Goal: Check status: Check status

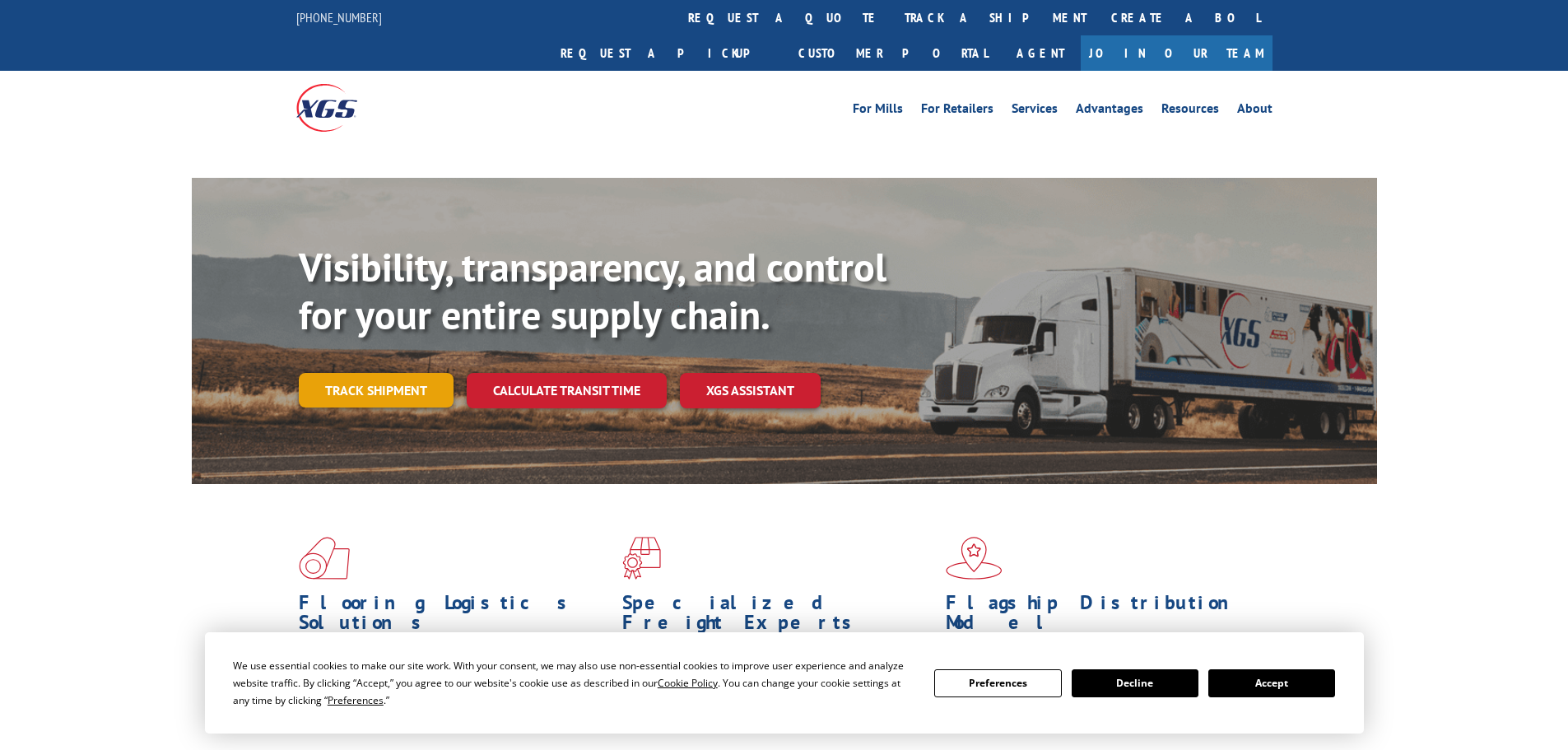
click at [396, 373] on link "Track shipment" at bounding box center [376, 390] width 155 height 34
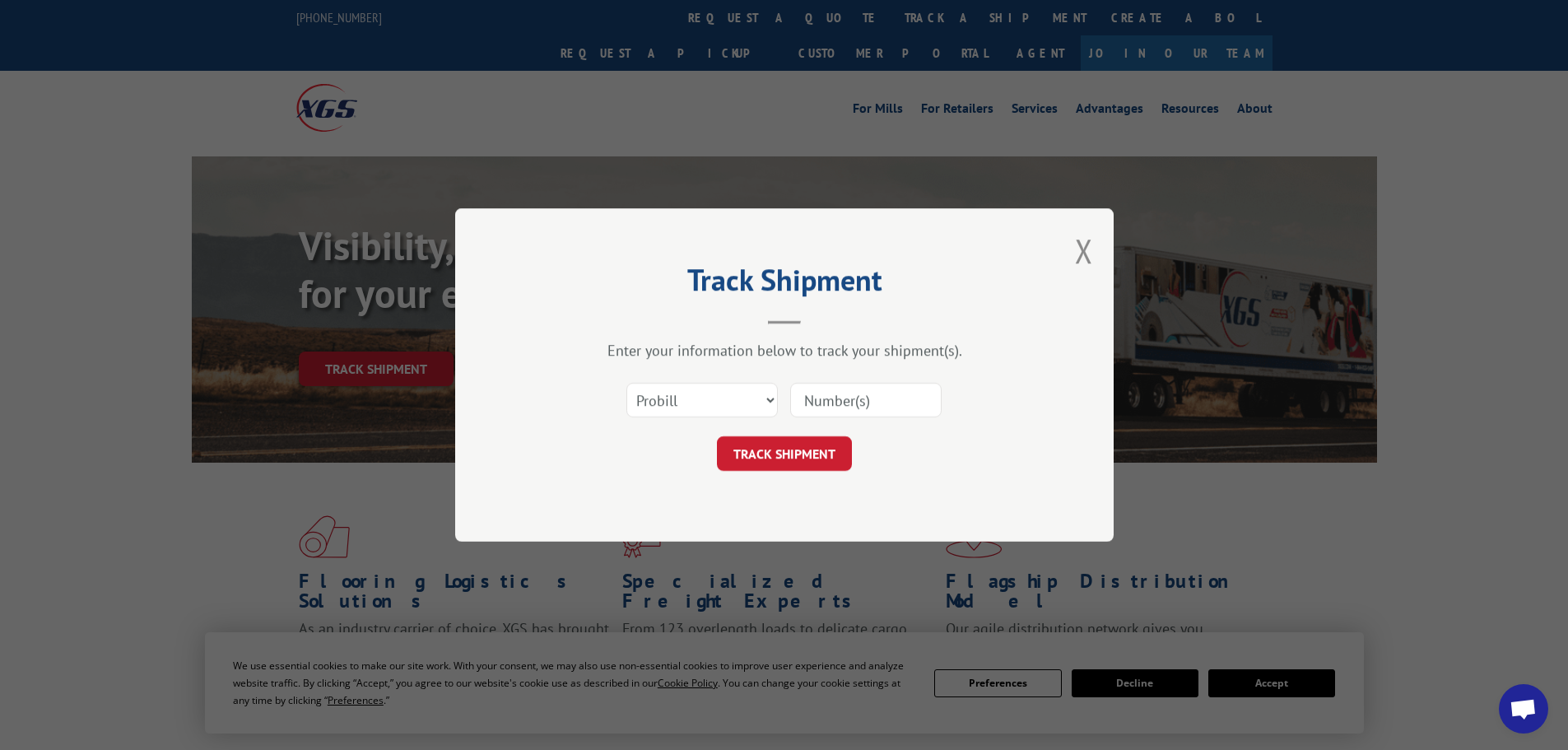
click at [672, 396] on select "Select category... Probill BOL PO" at bounding box center [702, 400] width 151 height 34
select select "po"
click at [627, 383] on select "Select category... Probill BOL PO" at bounding box center [702, 400] width 151 height 34
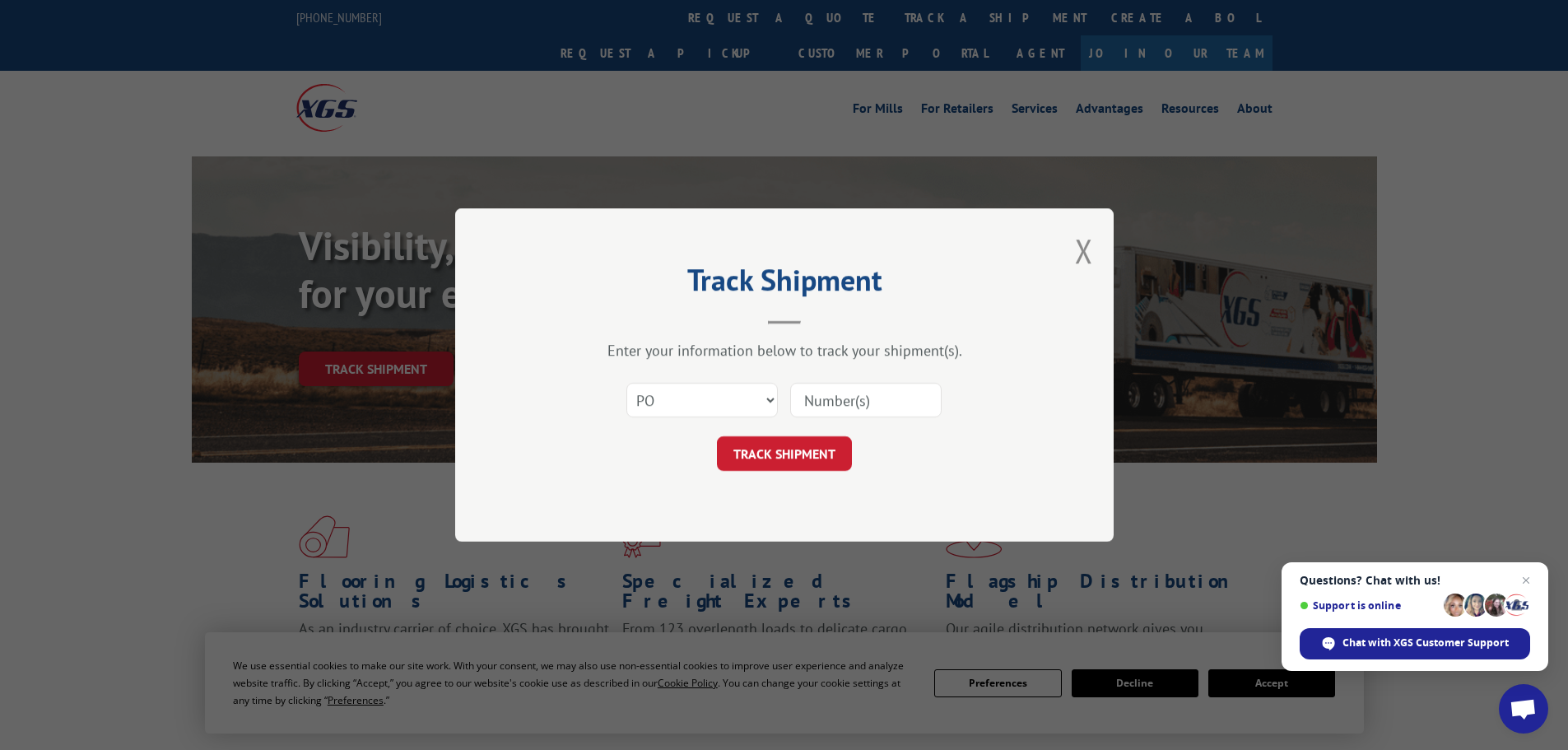
click at [876, 396] on input at bounding box center [865, 400] width 151 height 34
paste input "04522127"
type input "04522127"
click at [735, 455] on button "TRACK SHIPMENT" at bounding box center [784, 454] width 135 height 34
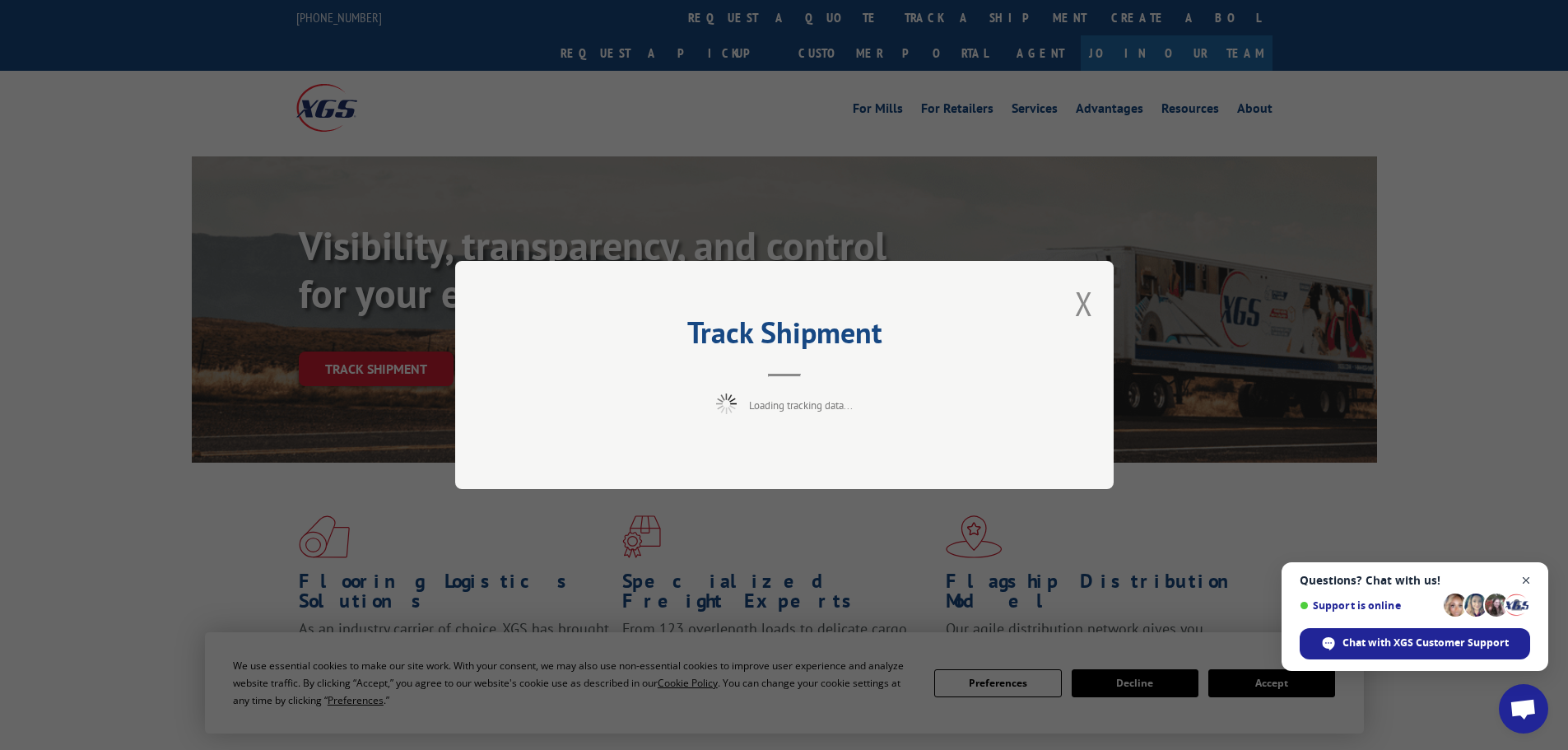
click at [1520, 581] on span "Open chat" at bounding box center [1526, 580] width 21 height 21
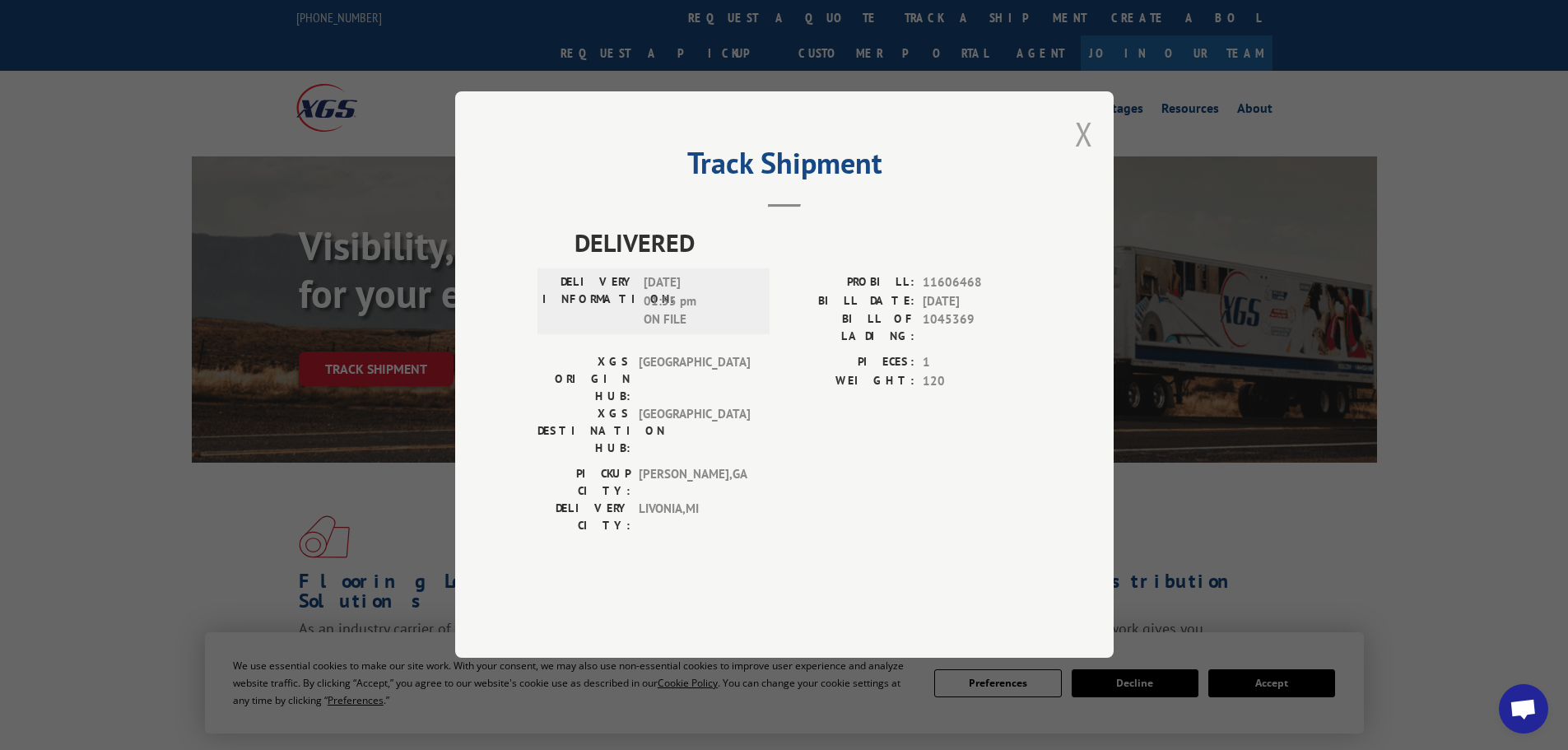
click at [1080, 156] on button "Close modal" at bounding box center [1084, 134] width 18 height 44
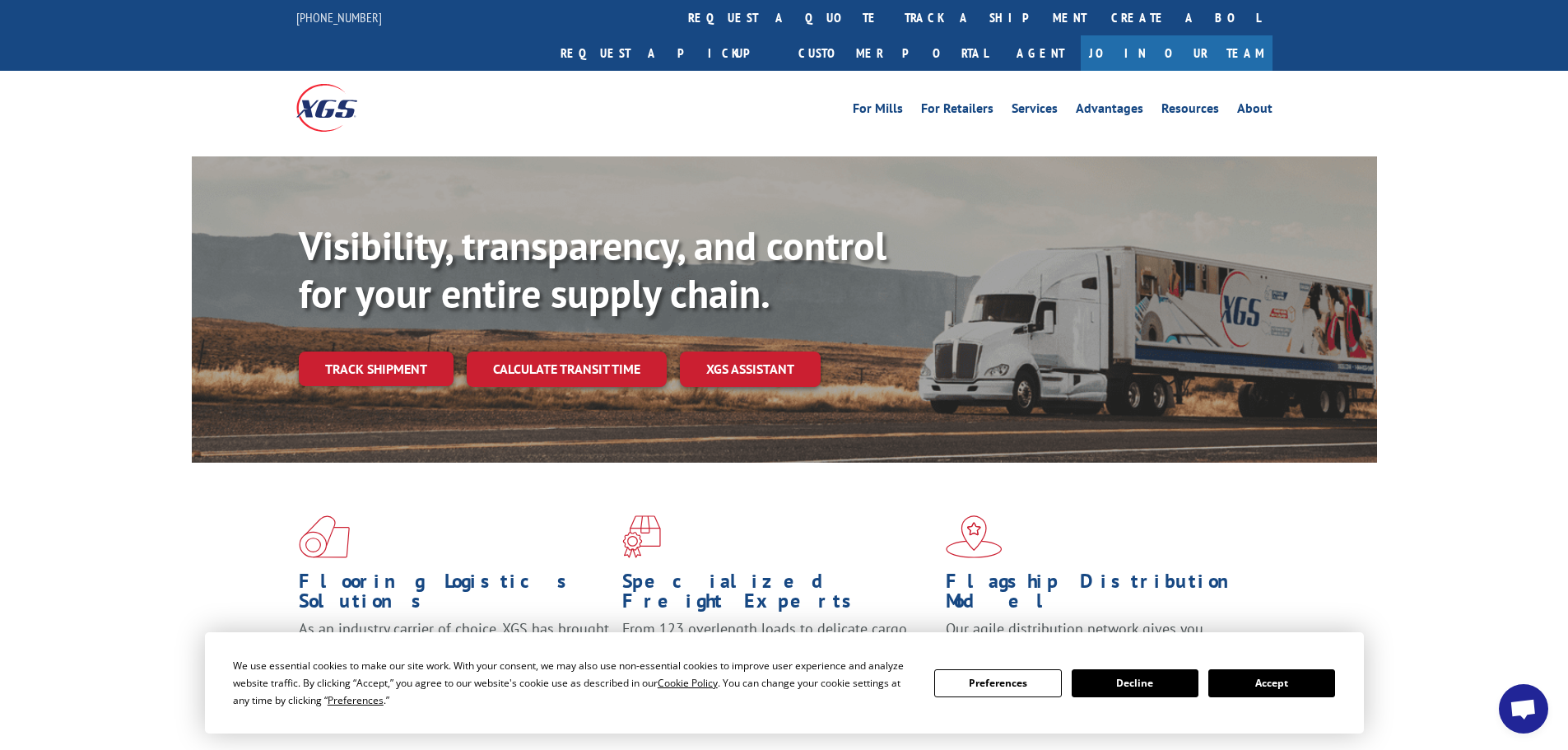
click at [1268, 689] on button "Accept" at bounding box center [1271, 683] width 127 height 28
